Goal: Information Seeking & Learning: Learn about a topic

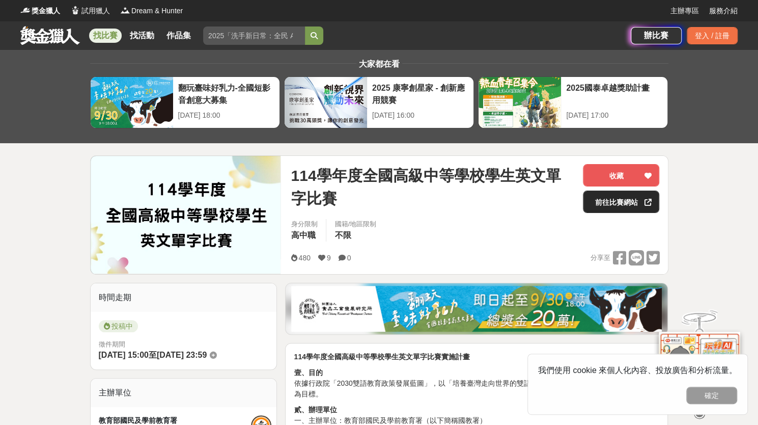
click at [607, 200] on link "前往比賽網站" at bounding box center [621, 201] width 76 height 22
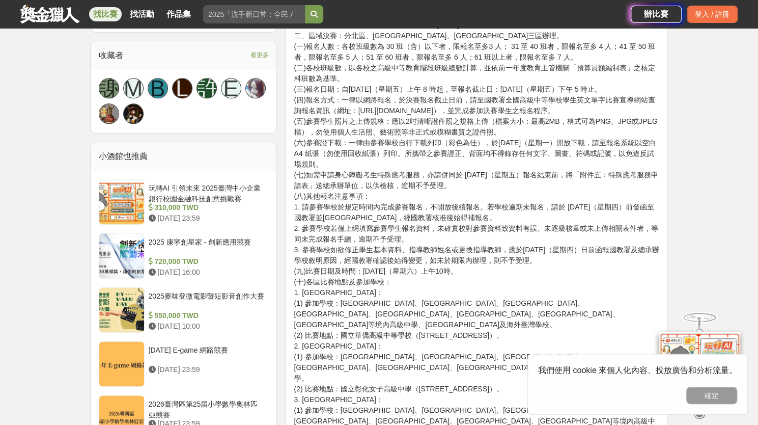
scroll to position [662, 0]
drag, startPoint x: 357, startPoint y: 142, endPoint x: 415, endPoint y: 142, distance: 58.0
click at [415, 142] on p "肆、辦理方式 一、初賽： (一)各校自行辦理，於 114 年 10 月 3 日（星期五）前舉辦完畢，全校學生皆可參加。題目及成績等相關資料留校備查。 (二)各…" at bounding box center [477, 148] width 366 height 599
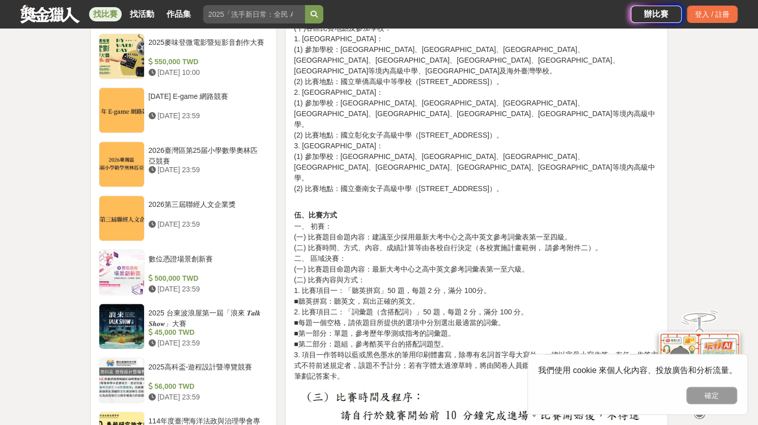
scroll to position [916, 0]
drag, startPoint x: 307, startPoint y: 215, endPoint x: 340, endPoint y: 214, distance: 32.6
click at [340, 214] on p "伍、比賽方式 一、 初賽： (一) 比賽題目命題內容：建議至少採用最新大考中心之高中英文參考詞彙表第一至四級。 (二) 比賽時間、方式、內容、成績計算等由各校…" at bounding box center [477, 290] width 366 height 182
drag, startPoint x: 394, startPoint y: 212, endPoint x: 432, endPoint y: 214, distance: 38.2
click at [431, 214] on p "伍、比賽方式 一、 初賽： (一) 比賽題目命題內容：建議至少採用最新大考中心之高中英文參考詞彙表第一至四級。 (二) 比賽時間、方式、內容、成績計算等由各校…" at bounding box center [477, 290] width 366 height 182
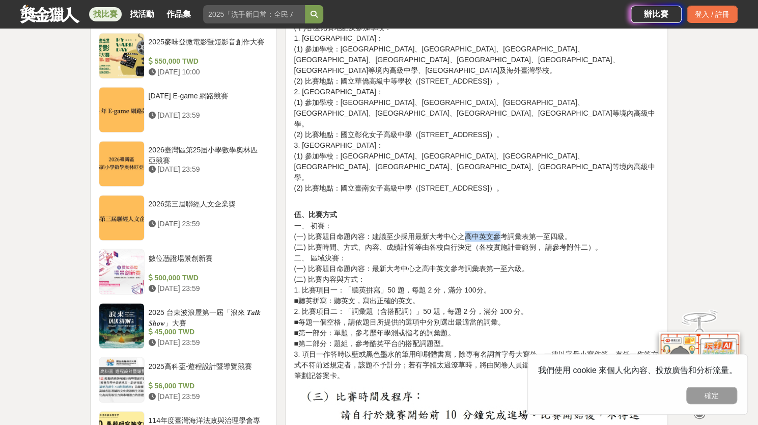
drag, startPoint x: 468, startPoint y: 217, endPoint x: 501, endPoint y: 218, distance: 33.1
click at [501, 218] on p "伍、比賽方式 一、 初賽： (一) 比賽題目命題內容：建議至少採用最新大考中心之高中英文參考詞彙表第一至四級。 (二) 比賽時間、方式、內容、成績計算等由各校…" at bounding box center [477, 290] width 366 height 182
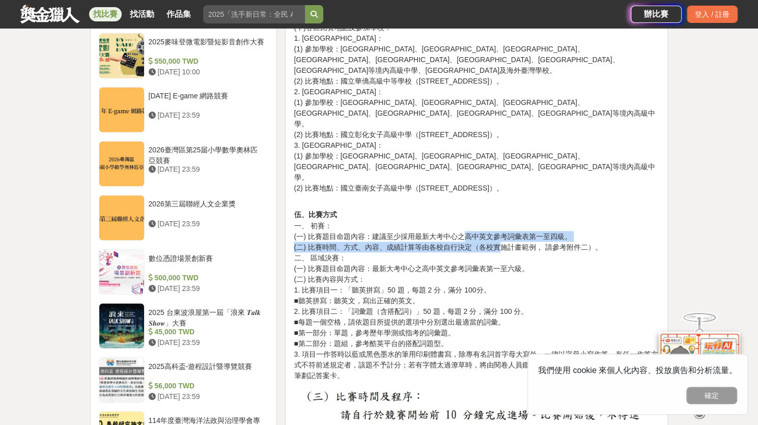
click at [501, 218] on p "伍、比賽方式 一、 初賽： (一) 比賽題目命題內容：建議至少採用最新大考中心之高中英文參考詞彙表第一至四級。 (二) 比賽時間、方式、內容、成績計算等由各校…" at bounding box center [477, 290] width 366 height 182
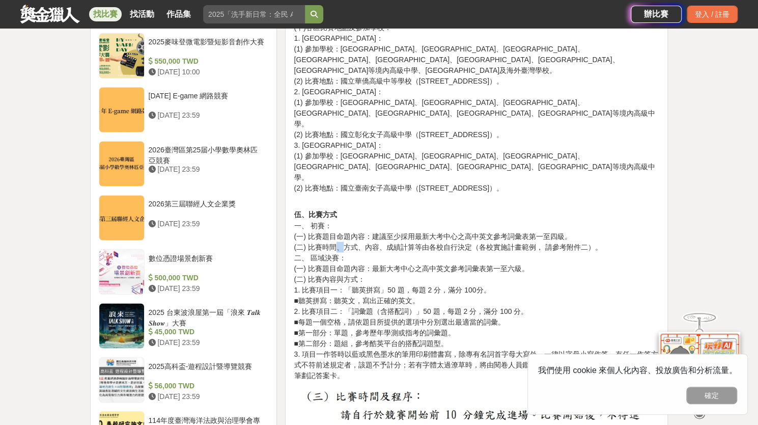
click at [351, 226] on p "伍、比賽方式 一、 初賽： (一) 比賽題目命題內容：建議至少採用最新大考中心之高中英文參考詞彙表第一至四級。 (二) 比賽時間、方式、內容、成績計算等由各校…" at bounding box center [477, 290] width 366 height 182
click at [392, 244] on p "伍、比賽方式 一、 初賽： (一) 比賽題目命題內容：建議至少採用最新大考中心之高中英文參考詞彙表第一至四級。 (二) 比賽時間、方式、內容、成績計算等由各校…" at bounding box center [477, 290] width 366 height 182
click at [409, 244] on p "伍、比賽方式 一、 初賽： (一) 比賽題目命題內容：建議至少採用最新大考中心之高中英文參考詞彙表第一至四級。 (二) 比賽時間、方式、內容、成績計算等由各校…" at bounding box center [477, 290] width 366 height 182
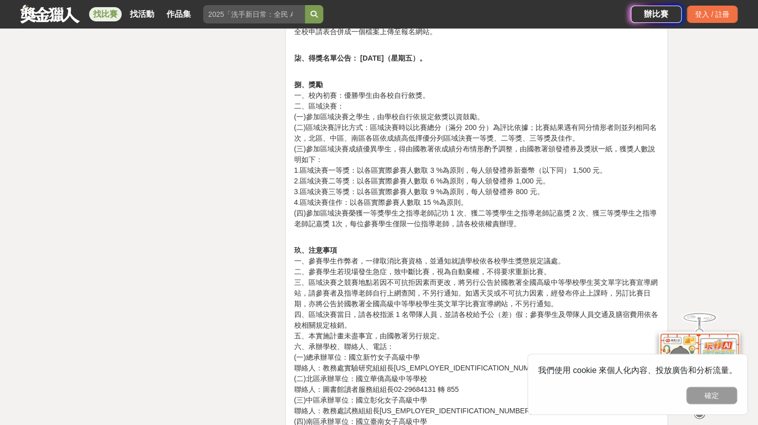
scroll to position [1577, 0]
drag, startPoint x: 411, startPoint y: 192, endPoint x: 479, endPoint y: 192, distance: 67.7
click at [479, 192] on p "捌、獎勵 一、校內初賽：優勝學生由各校自行敘獎。 二、區域決賽： (一)參加區域決賽之學生，由學校自行依規定敘獎以資鼓勵。 (二)區域決賽評比方式：區域決賽時…" at bounding box center [477, 149] width 366 height 160
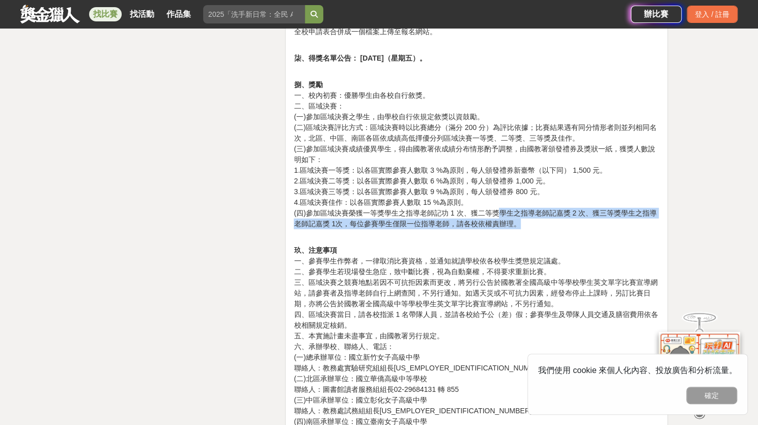
drag, startPoint x: 500, startPoint y: 192, endPoint x: 519, endPoint y: 197, distance: 19.9
click at [519, 197] on p "捌、獎勵 一、校內初賽：優勝學生由各校自行敘獎。 二、區域決賽： (一)參加區域決賽之學生，由學校自行依規定敘獎以資鼓勵。 (二)區域決賽評比方式：區域決賽時…" at bounding box center [477, 149] width 366 height 160
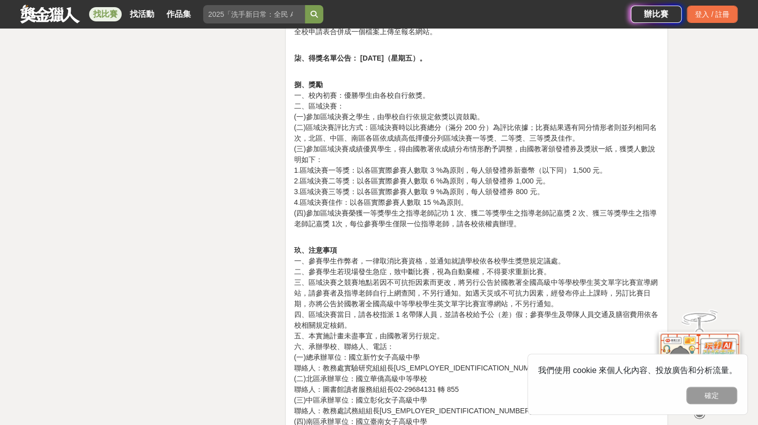
click at [504, 234] on p "玖、注意事項 一、參賽學生作弊者，一律取消比賽資格，並通知就讀學校依各校學生獎懲規定議處。 二、參賽學生若現場發生急症，致中斷比賽，視為自動棄權，不得要求重新…" at bounding box center [477, 335] width 366 height 203
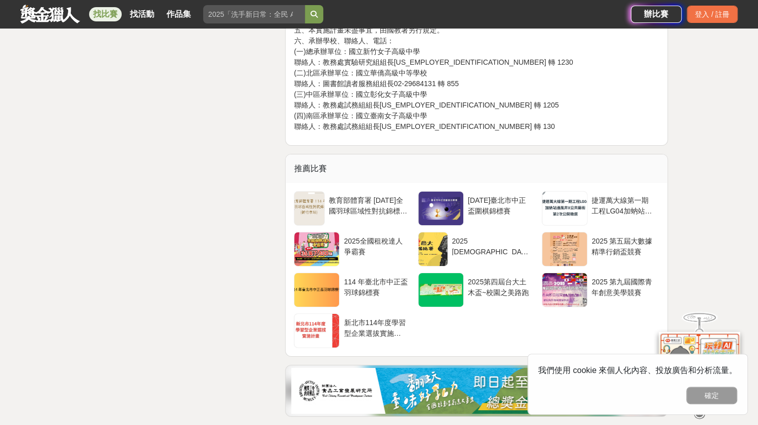
scroll to position [1883, 0]
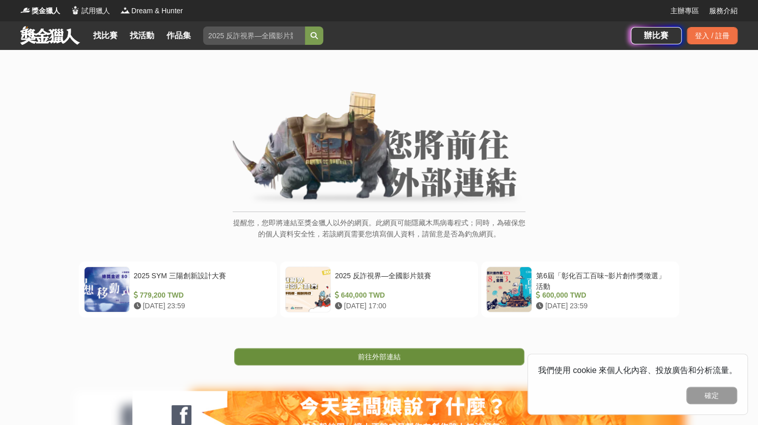
click at [396, 356] on span "前往外部連結" at bounding box center [379, 356] width 43 height 8
